Goal: Information Seeking & Learning: Learn about a topic

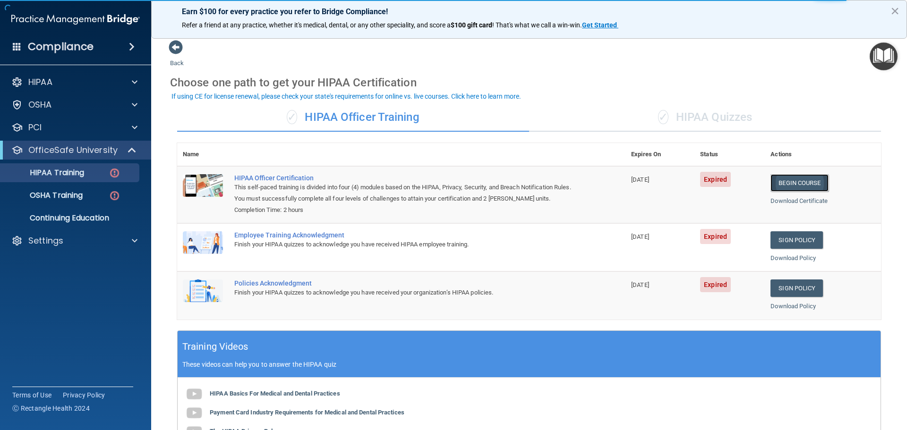
click at [802, 183] on link "Begin Course" at bounding box center [799, 182] width 58 height 17
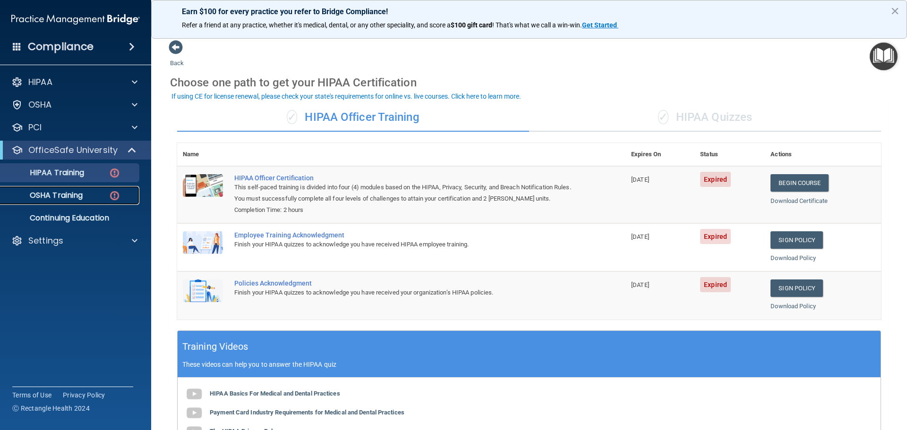
click at [45, 196] on p "OSHA Training" at bounding box center [44, 195] width 77 height 9
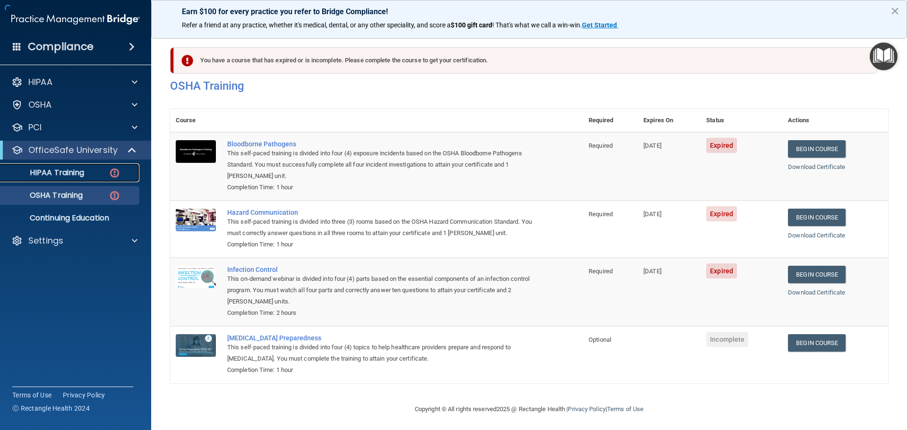
click at [48, 172] on p "HIPAA Training" at bounding box center [45, 172] width 78 height 9
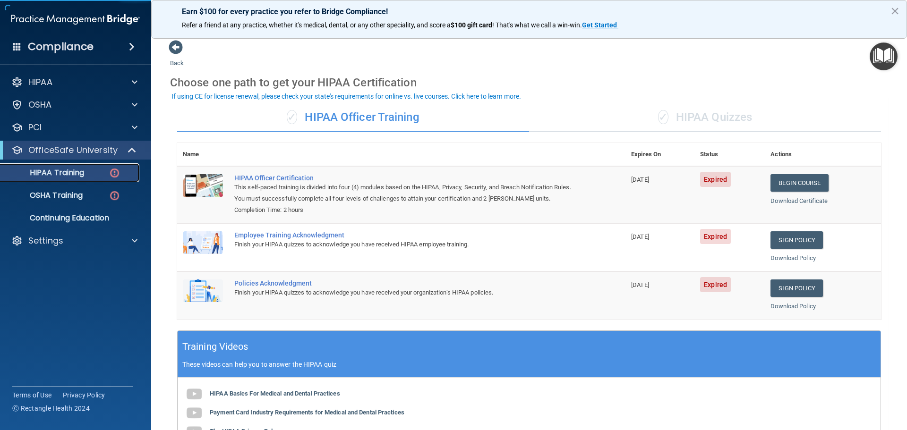
click at [48, 172] on p "HIPAA Training" at bounding box center [45, 172] width 78 height 9
click at [814, 184] on link "Begin Course" at bounding box center [799, 182] width 58 height 17
click at [51, 85] on p "HIPAA" at bounding box center [40, 82] width 24 height 11
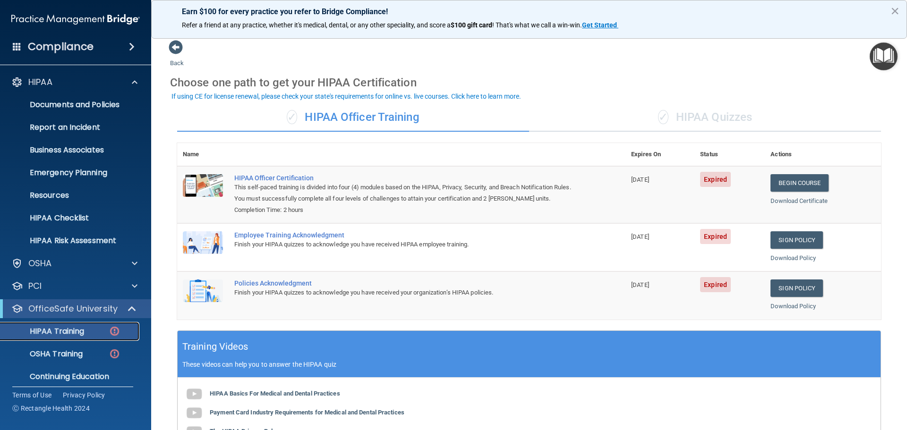
click at [113, 328] on img at bounding box center [115, 331] width 12 height 12
click at [813, 180] on link "Begin Course" at bounding box center [799, 182] width 58 height 17
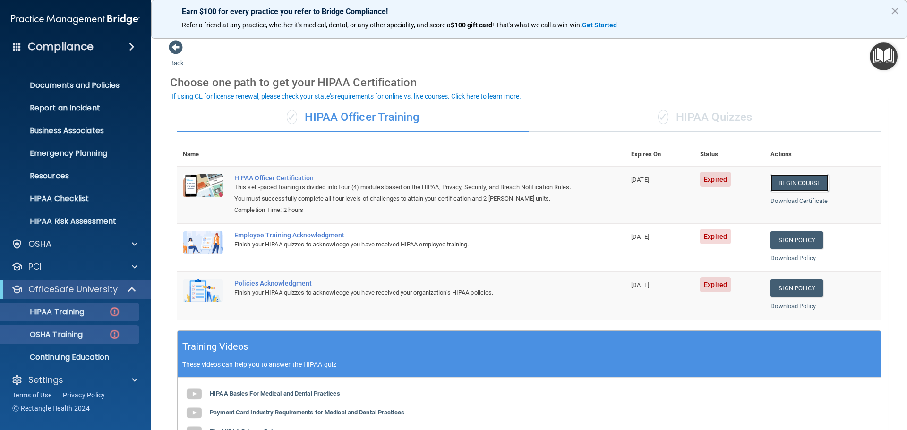
scroll to position [30, 0]
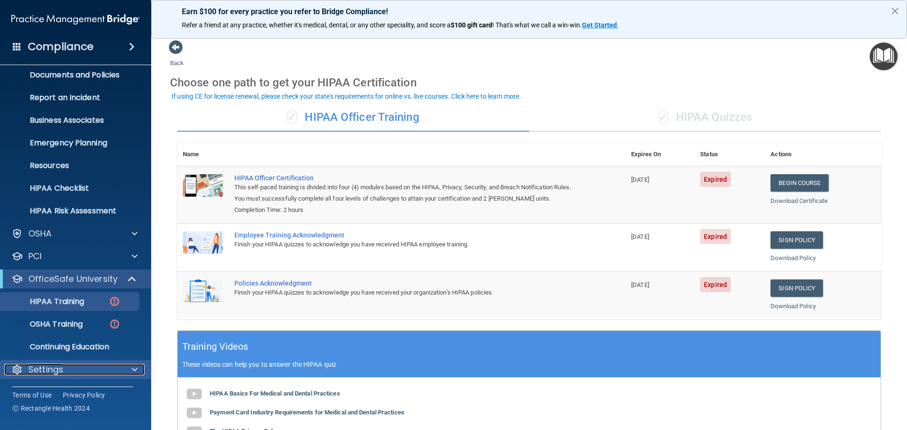
click at [56, 370] on p "Settings" at bounding box center [45, 369] width 35 height 11
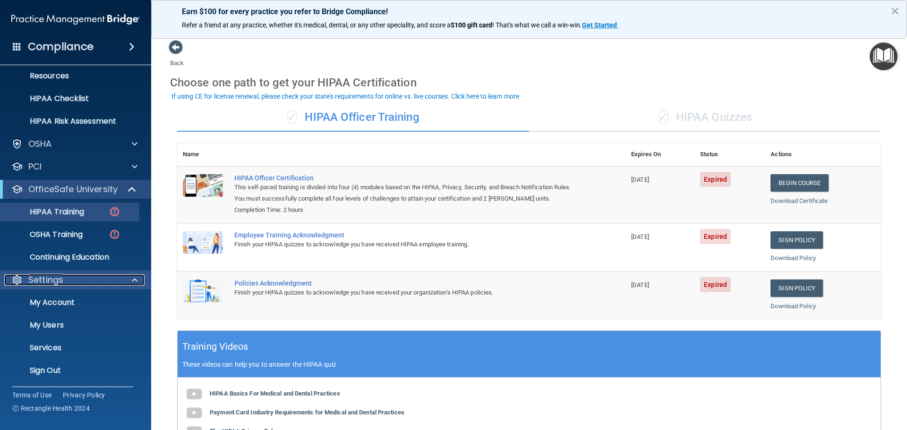
scroll to position [120, 0]
click at [56, 370] on p "Sign Out" at bounding box center [70, 369] width 129 height 9
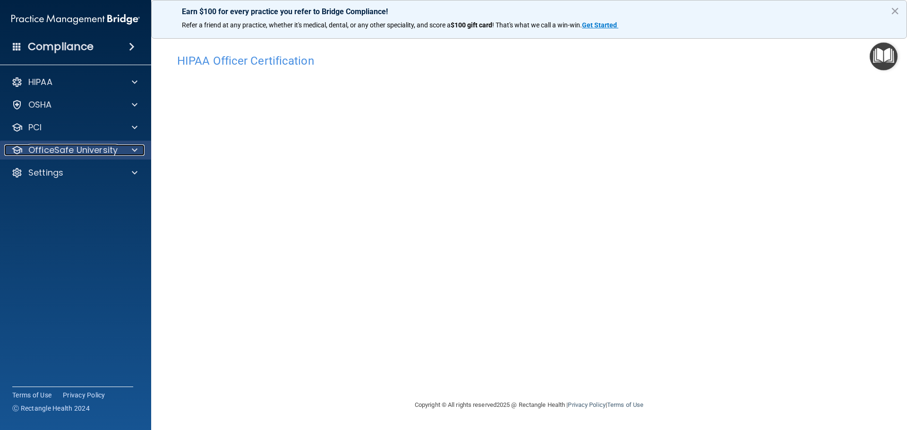
click at [74, 149] on p "OfficeSafe University" at bounding box center [72, 150] width 89 height 11
